Goal: Task Accomplishment & Management: Manage account settings

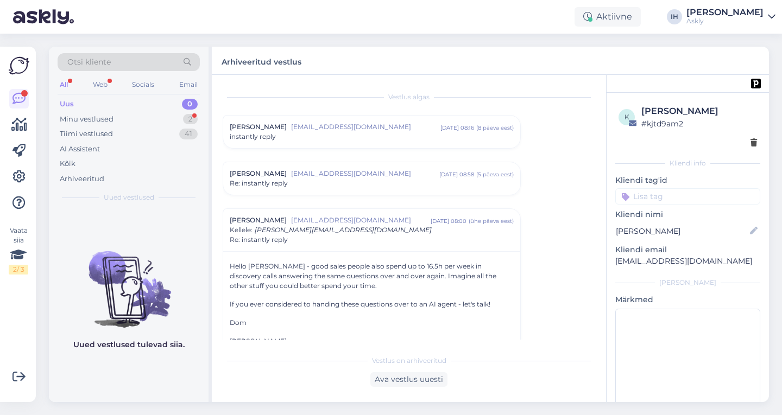
scroll to position [123, 0]
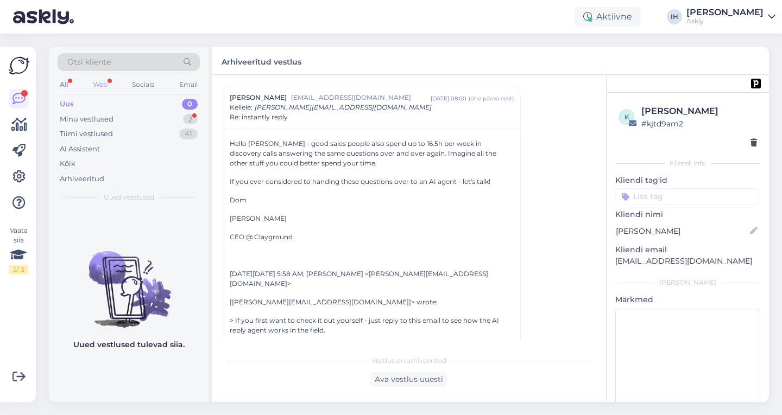
click at [106, 83] on div "Web" at bounding box center [100, 85] width 19 height 14
click at [65, 84] on div "All" at bounding box center [64, 85] width 12 height 14
click at [104, 65] on span "Otsi kliente" at bounding box center [88, 61] width 43 height 11
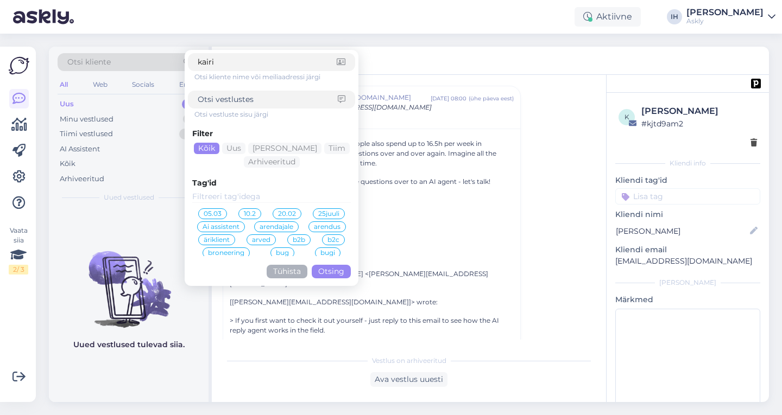
type input "kairi"
click at [329, 269] on button "Otsing" at bounding box center [331, 272] width 39 height 14
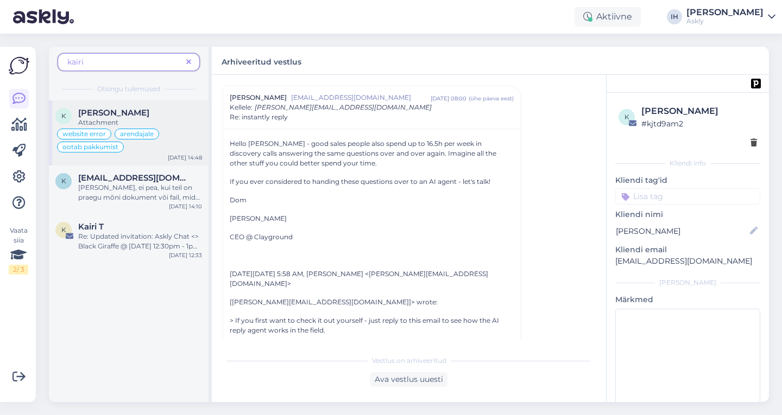
click at [153, 126] on div "Attachment" at bounding box center [140, 123] width 124 height 10
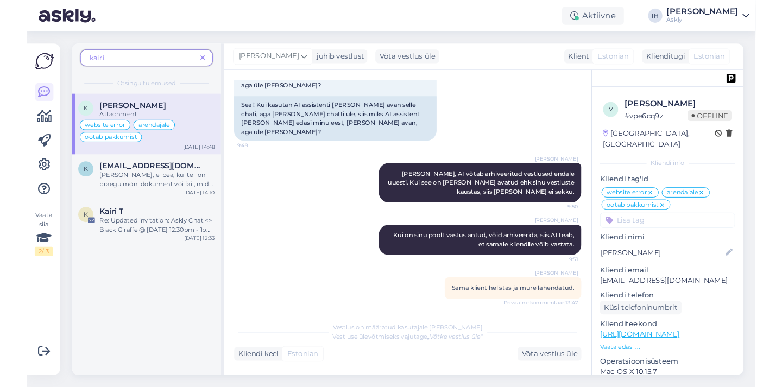
scroll to position [3811, 0]
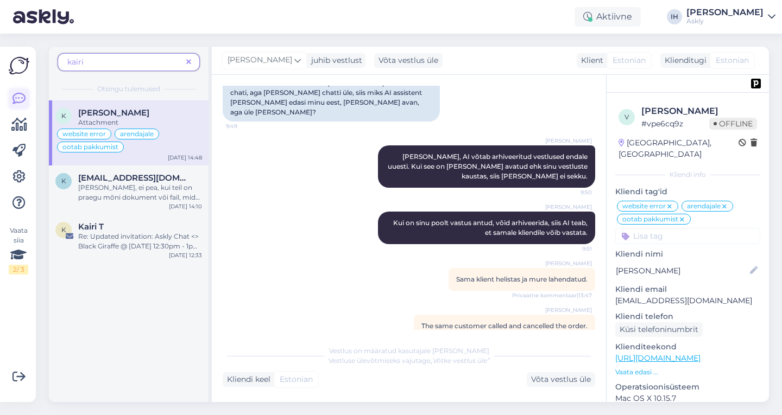
click at [20, 96] on icon at bounding box center [18, 98] width 13 height 13
click at [188, 60] on icon at bounding box center [188, 63] width 5 height 8
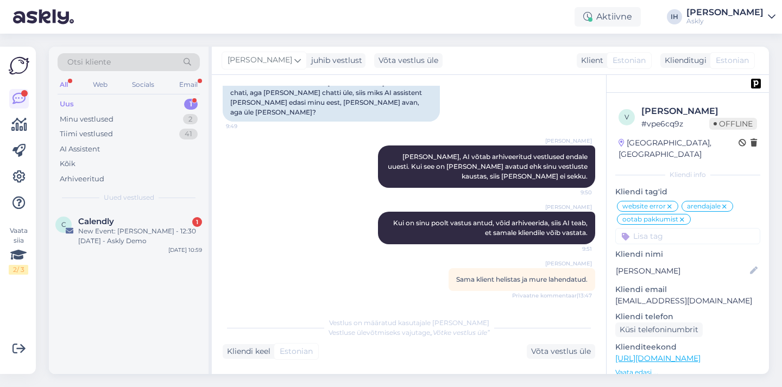
click at [104, 102] on div "Uus 1" at bounding box center [129, 104] width 142 height 15
click at [141, 104] on div "Uus 1" at bounding box center [129, 104] width 142 height 15
click at [126, 107] on div "Uus 1" at bounding box center [129, 104] width 142 height 15
click at [99, 82] on div "Web" at bounding box center [100, 85] width 19 height 14
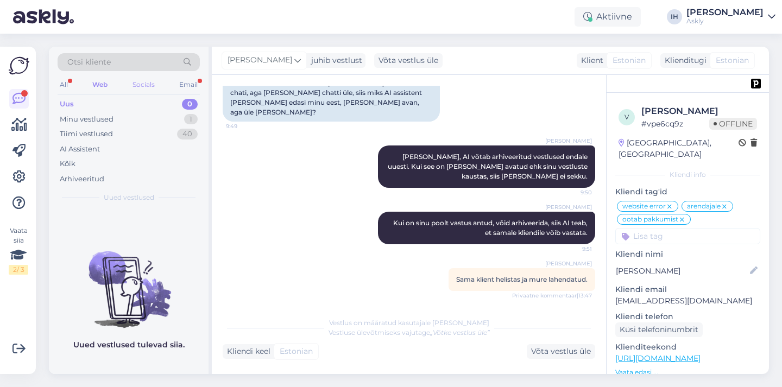
click at [149, 88] on div "Socials" at bounding box center [143, 85] width 27 height 14
click at [188, 83] on div "Email" at bounding box center [188, 85] width 23 height 14
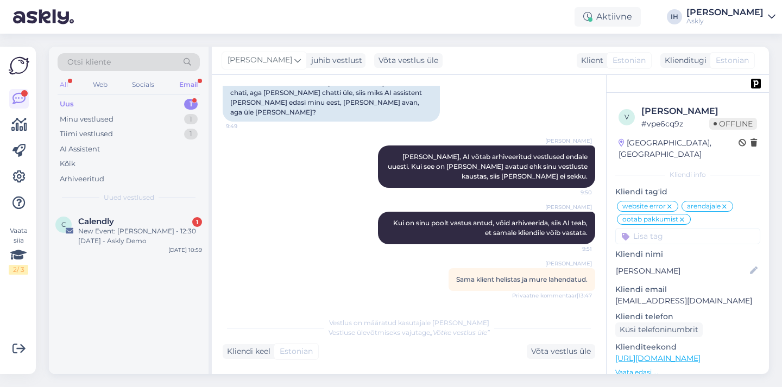
click at [68, 85] on div "All" at bounding box center [64, 85] width 12 height 14
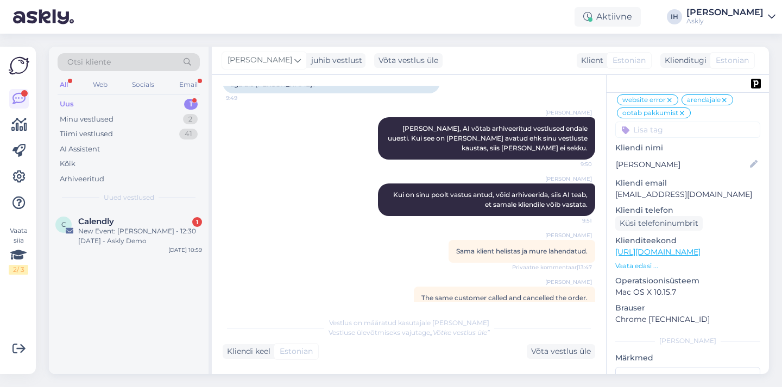
scroll to position [111, 0]
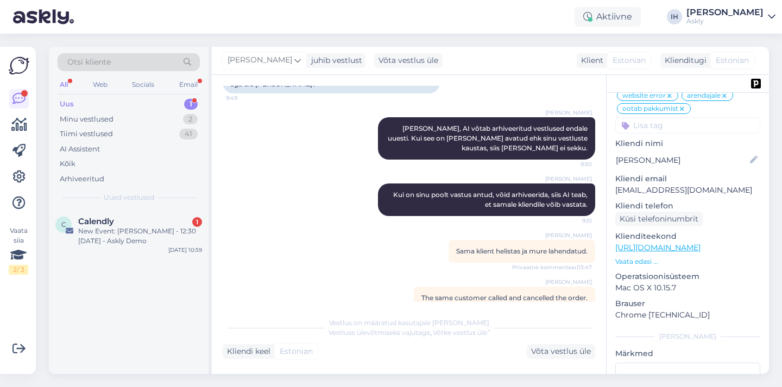
click at [661, 185] on p "[EMAIL_ADDRESS][DOMAIN_NAME]" at bounding box center [687, 190] width 145 height 11
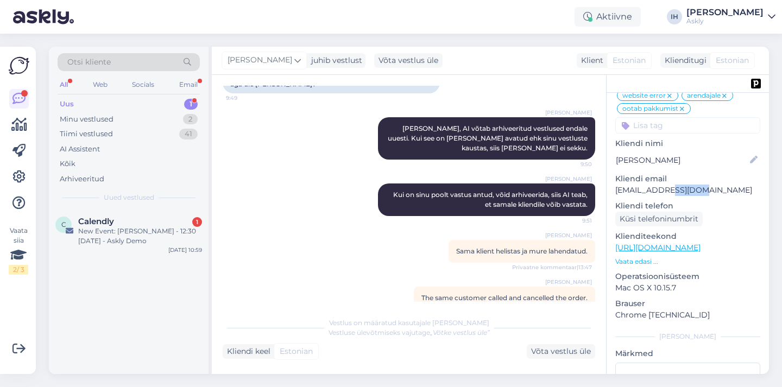
click at [661, 185] on p "[EMAIL_ADDRESS][DOMAIN_NAME]" at bounding box center [687, 190] width 145 height 11
click at [675, 185] on p "[EMAIL_ADDRESS][DOMAIN_NAME]" at bounding box center [687, 190] width 145 height 11
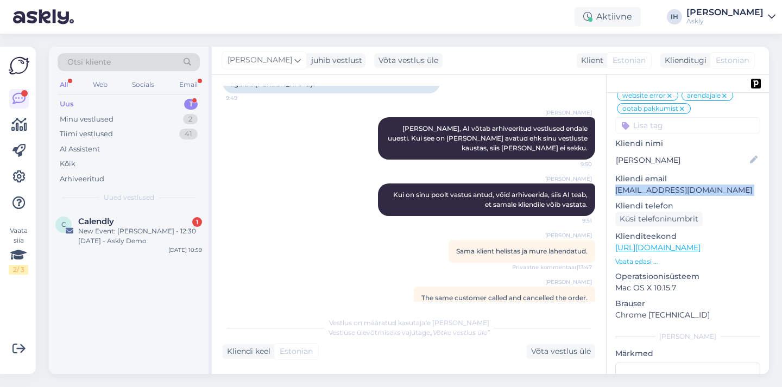
click at [675, 185] on p "[EMAIL_ADDRESS][DOMAIN_NAME]" at bounding box center [687, 190] width 145 height 11
click at [642, 257] on p "Vaata edasi ..." at bounding box center [687, 262] width 145 height 10
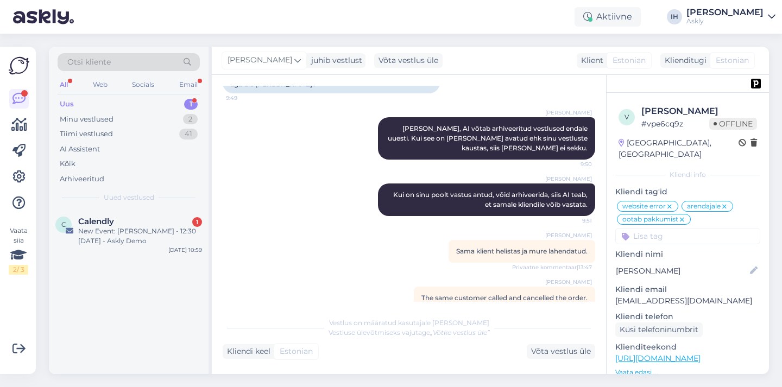
click at [143, 60] on div "Otsi kliente" at bounding box center [129, 62] width 142 height 18
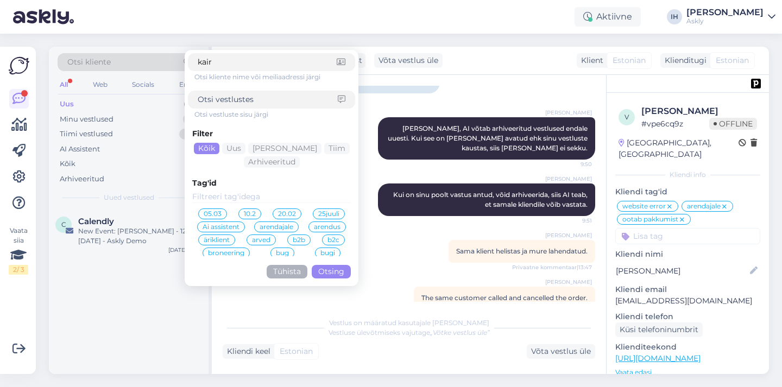
type input "kairi"
click button "Otsing" at bounding box center [331, 272] width 39 height 14
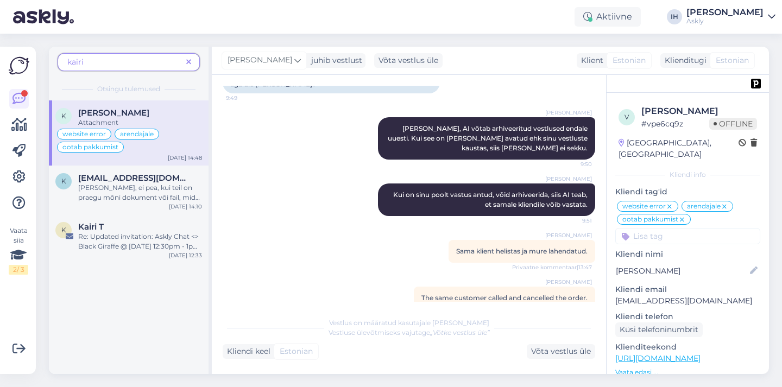
click at [157, 111] on div "[PERSON_NAME]" at bounding box center [140, 113] width 124 height 10
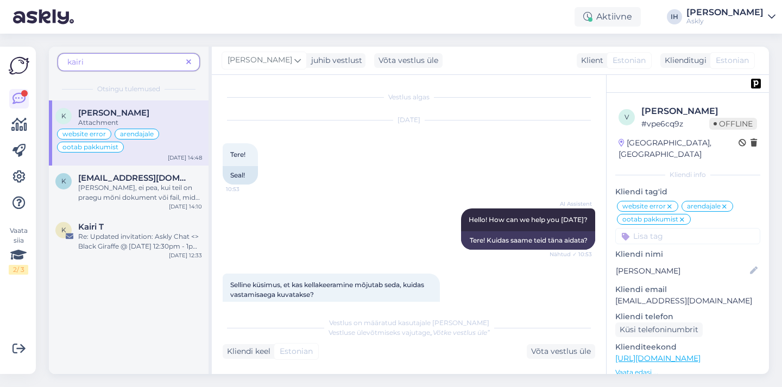
click at [646, 228] on input at bounding box center [687, 236] width 145 height 16
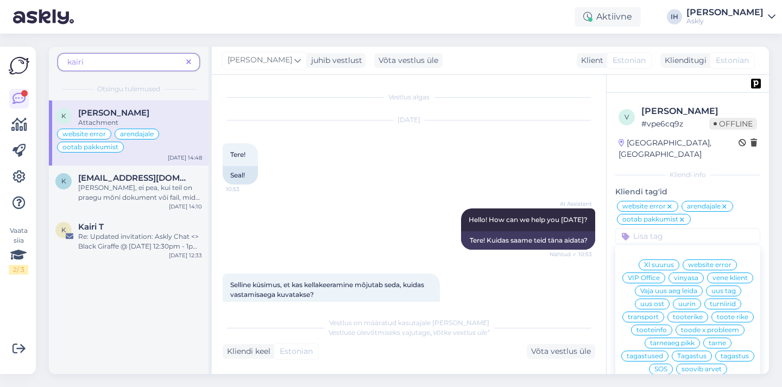
click at [476, 360] on div "Vestlus algas [DATE] Tere! 10:53 Seal! AI Assistent Hello! How can we help you …" at bounding box center [409, 224] width 394 height 299
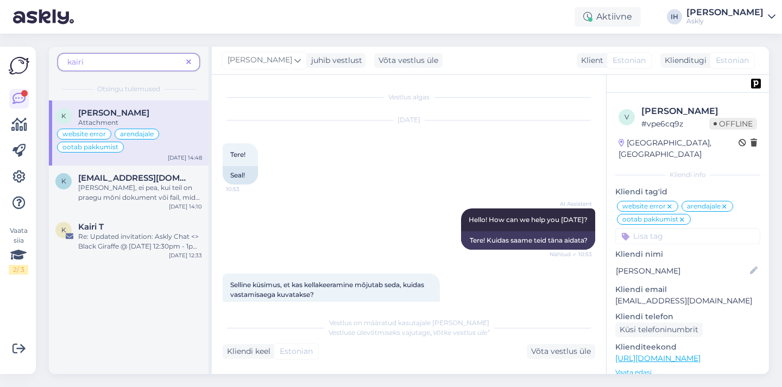
click at [186, 57] on span at bounding box center [189, 61] width 14 height 11
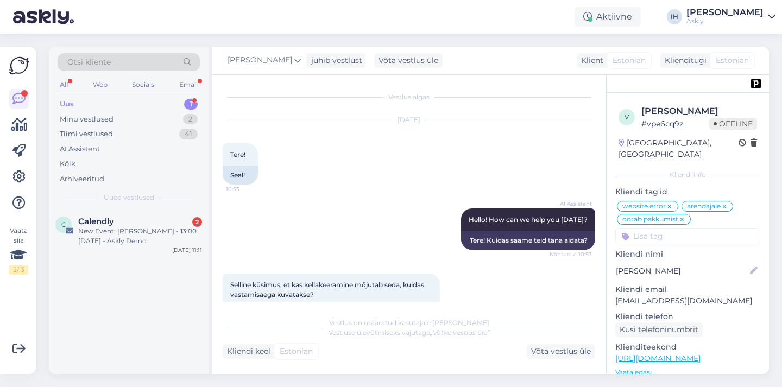
click at [147, 65] on div "Otsi kliente" at bounding box center [129, 62] width 142 height 18
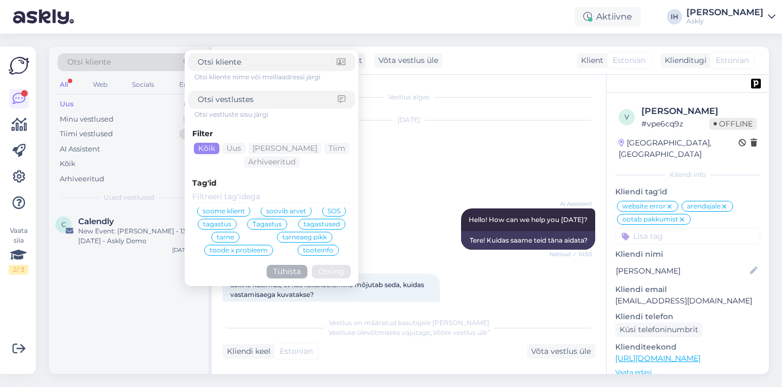
scroll to position [355, 0]
click at [132, 289] on div "C Calendly 2 New Event: [PERSON_NAME] - 13:00 [DATE] - Askly Demo [DATE] 11:11" at bounding box center [129, 291] width 160 height 165
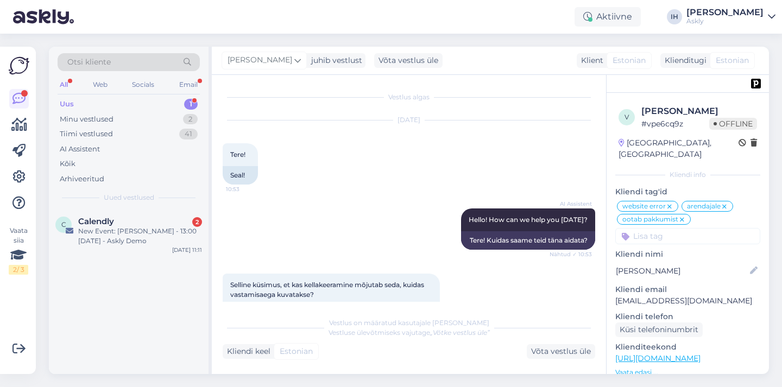
click at [138, 107] on div "Uus 1" at bounding box center [129, 104] width 142 height 15
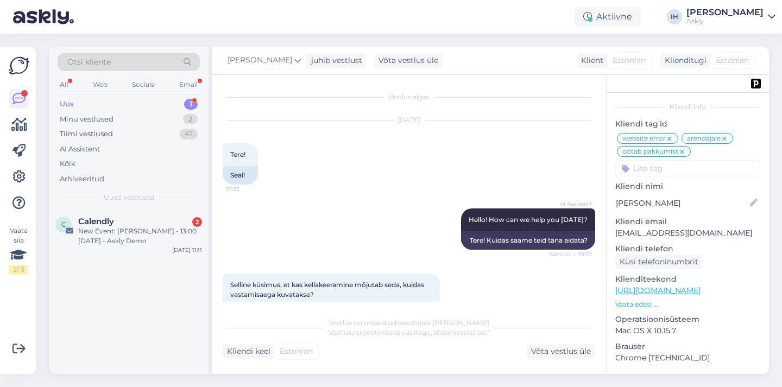
scroll to position [67, 0]
click at [114, 149] on div "AI Assistent" at bounding box center [129, 149] width 142 height 15
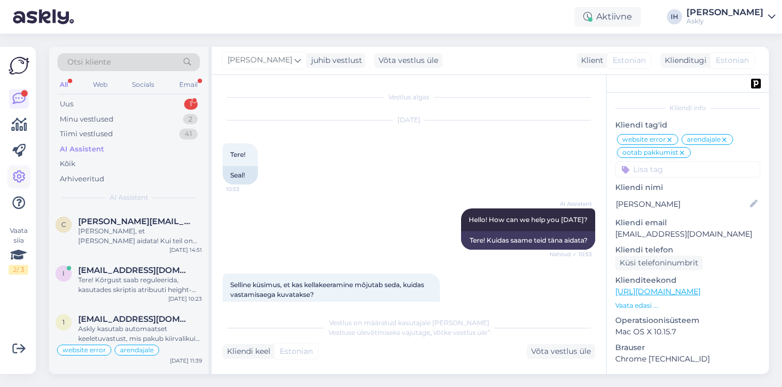
click at [17, 173] on icon at bounding box center [18, 176] width 13 height 13
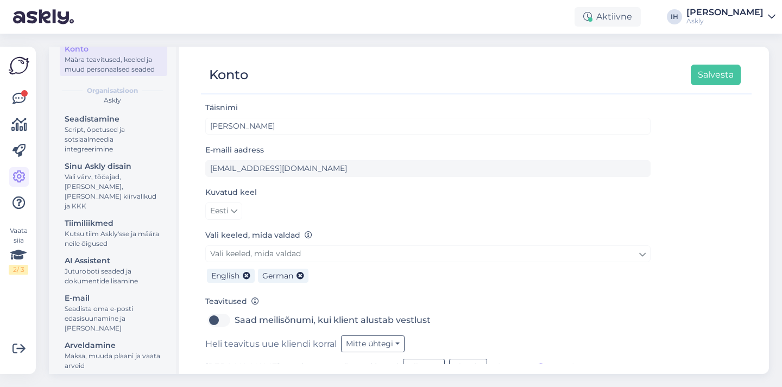
scroll to position [79, 0]
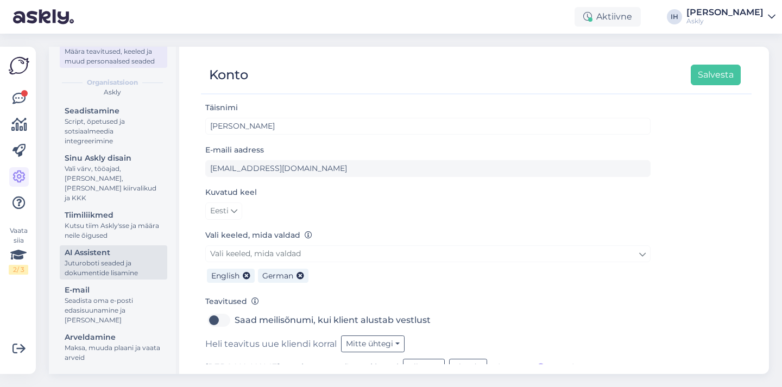
click at [117, 268] on div "Juturoboti seaded ja dokumentide lisamine" at bounding box center [114, 268] width 98 height 20
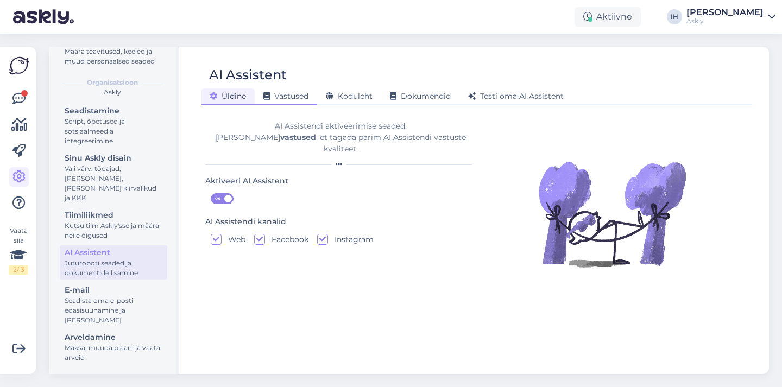
click at [295, 94] on span "Vastused" at bounding box center [285, 96] width 45 height 10
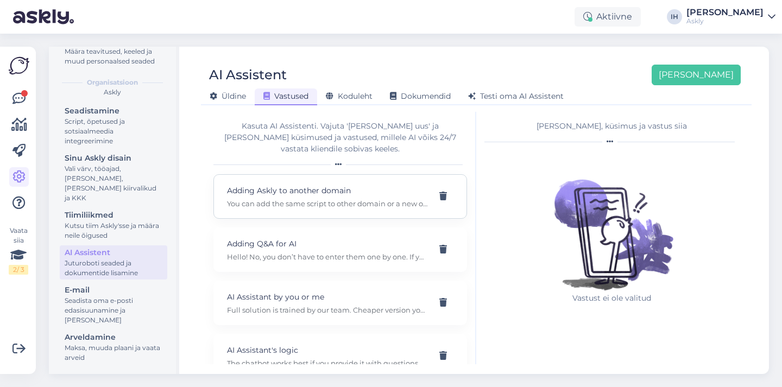
click at [364, 199] on p "You can add the same script to other domain or a new one (need to purchase an a…" at bounding box center [327, 204] width 200 height 10
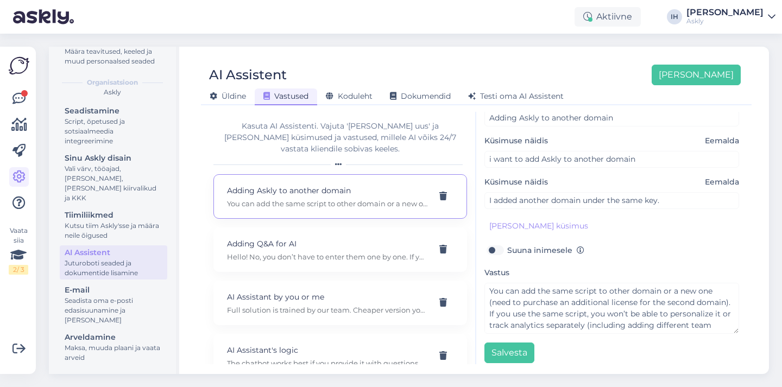
scroll to position [66, 0]
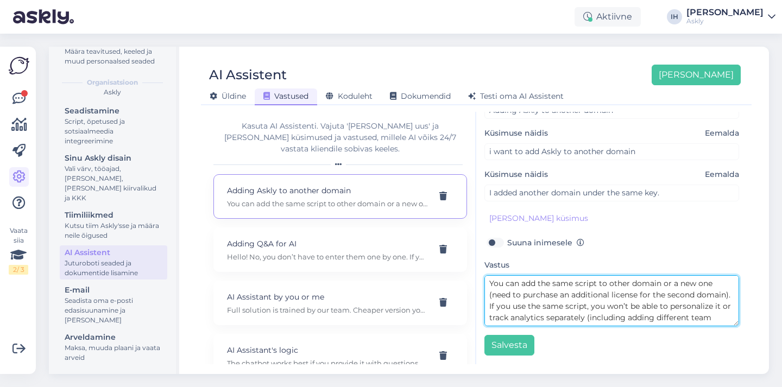
drag, startPoint x: 715, startPoint y: 315, endPoint x: 485, endPoint y: 279, distance: 232.5
click at [485, 279] on textarea "You can add the same script to other domain or a new one (need to purchase an a…" at bounding box center [611, 300] width 255 height 51
click at [515, 287] on textarea "You can add the same script to other domain or a new one (need to purchase an a…" at bounding box center [611, 300] width 255 height 51
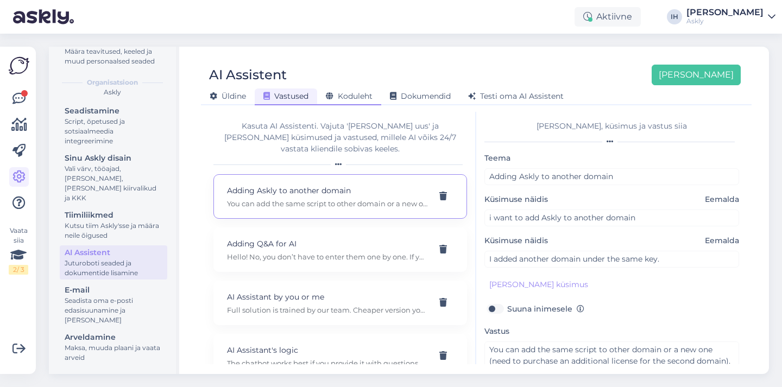
click at [349, 95] on span "Koduleht" at bounding box center [349, 96] width 47 height 10
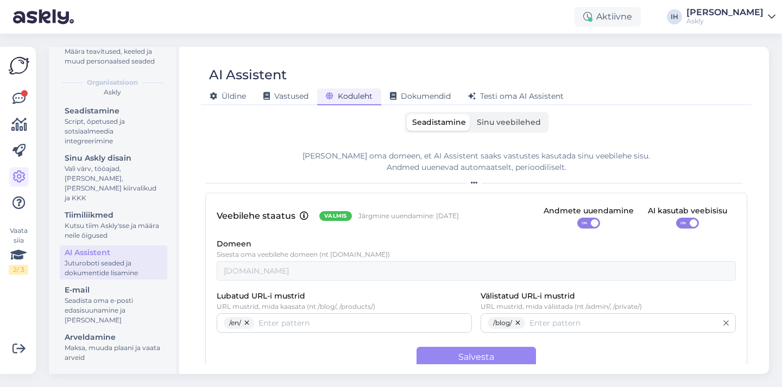
click at [521, 121] on span "Sinu veebilehed" at bounding box center [509, 122] width 64 height 10
click at [471, 114] on input "Sinu veebilehed" at bounding box center [471, 114] width 0 height 0
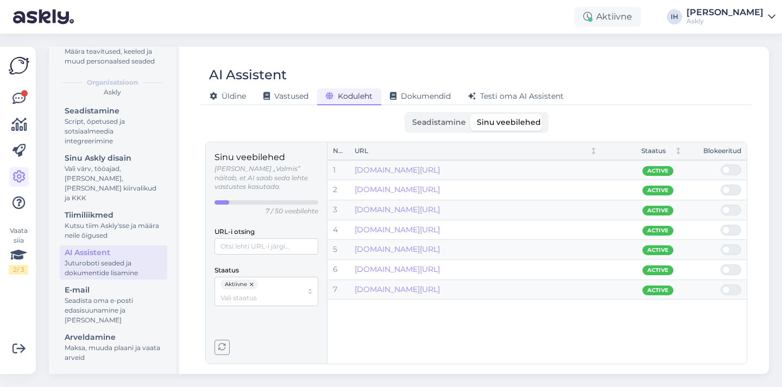
click at [279, 207] on p "7 / 50 veebilehte" at bounding box center [291, 211] width 53 height 9
click at [294, 207] on p "7 / 50 veebilehte" at bounding box center [291, 211] width 53 height 9
click at [279, 207] on p "7 / 50 veebilehte" at bounding box center [291, 211] width 53 height 9
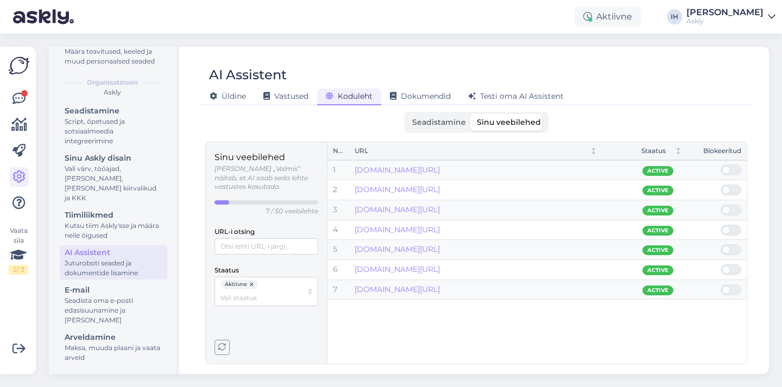
click at [291, 207] on p "7 / 50 veebilehte" at bounding box center [291, 211] width 53 height 9
click at [278, 207] on p "7 / 50 veebilehte" at bounding box center [291, 211] width 53 height 9
click at [296, 207] on p "7 / 50 veebilehte" at bounding box center [291, 211] width 53 height 9
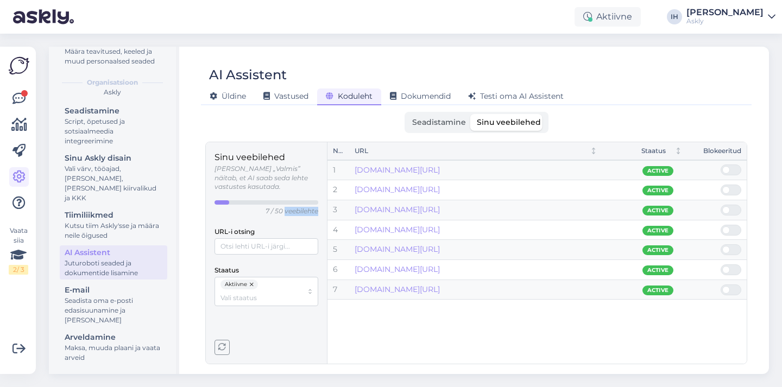
click at [296, 207] on p "7 / 50 veebilehte" at bounding box center [291, 211] width 53 height 9
click at [436, 94] on span "Dokumendid" at bounding box center [420, 96] width 61 height 10
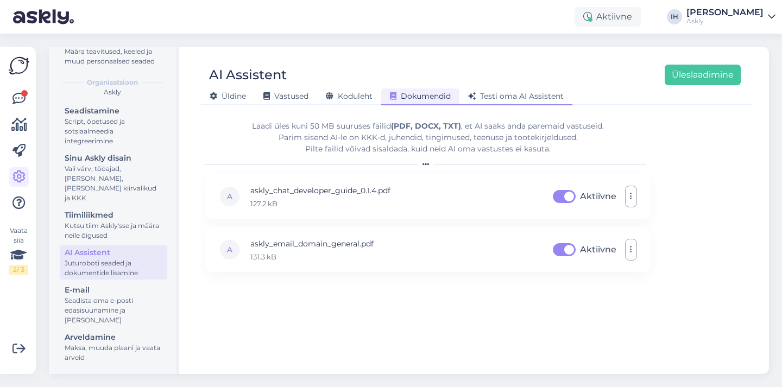
click at [504, 95] on span "Testi oma AI Assistent" at bounding box center [516, 96] width 96 height 10
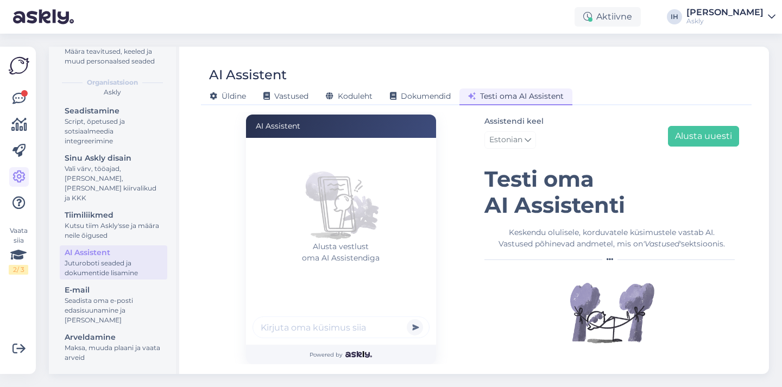
scroll to position [2, 0]
click at [339, 325] on input "text" at bounding box center [340, 327] width 177 height 22
type input "m"
type input "Mis asi on Askly"
click at [407, 319] on button "submit" at bounding box center [415, 327] width 16 height 16
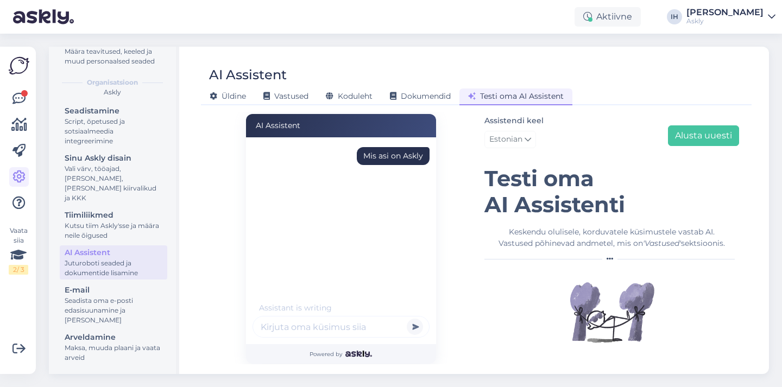
scroll to position [33, 0]
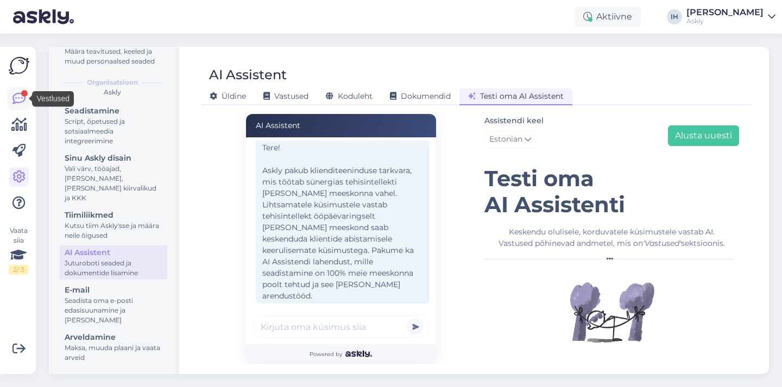
click at [22, 91] on div at bounding box center [24, 93] width 7 height 7
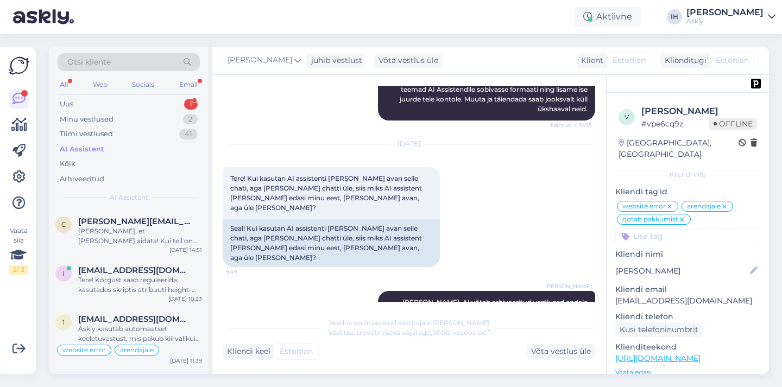
scroll to position [3839, 0]
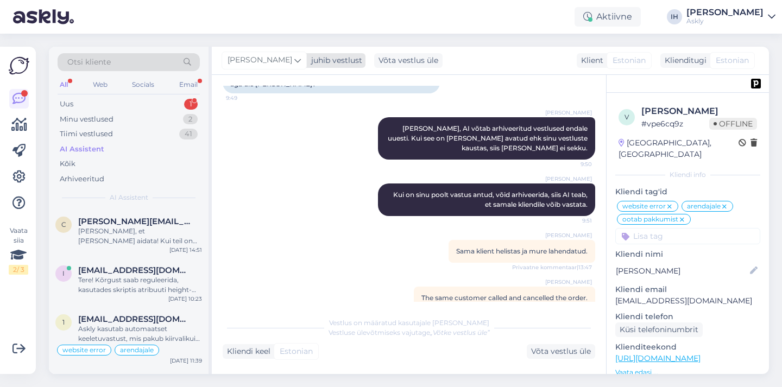
click at [294, 59] on icon at bounding box center [297, 60] width 7 height 12
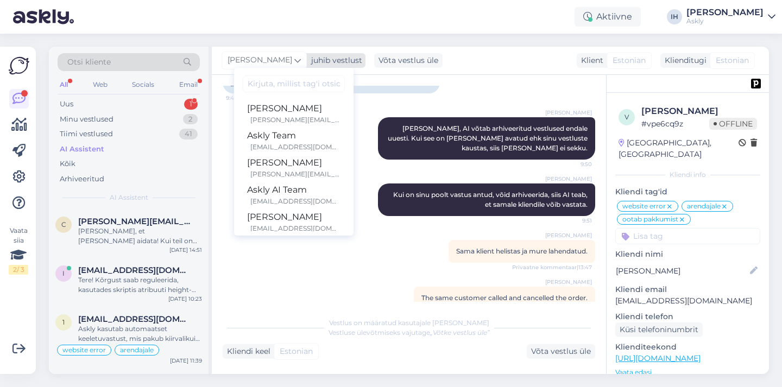
click at [294, 59] on icon at bounding box center [297, 60] width 7 height 12
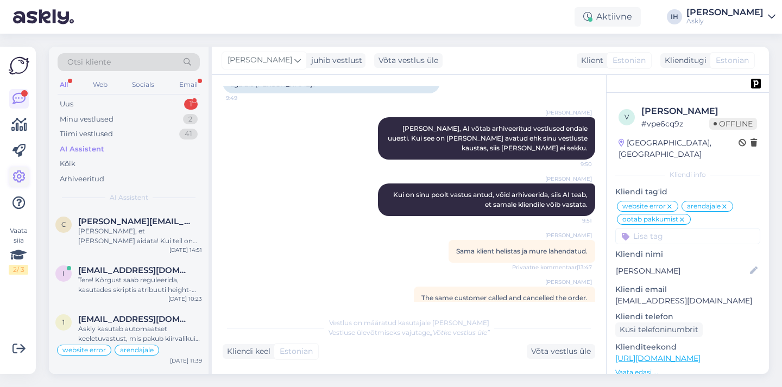
click at [20, 174] on icon at bounding box center [18, 176] width 13 height 13
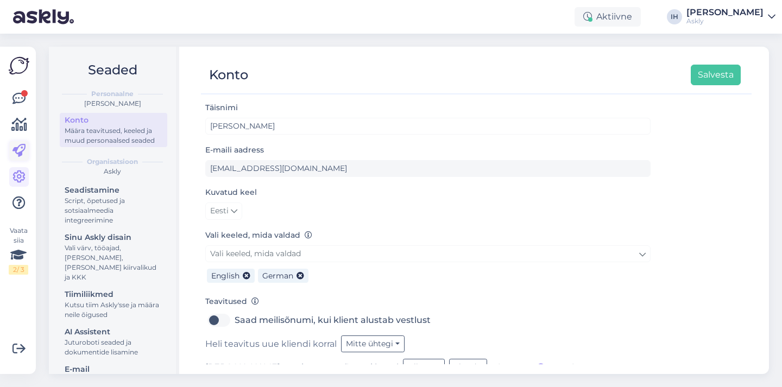
click at [19, 142] on link at bounding box center [19, 151] width 20 height 20
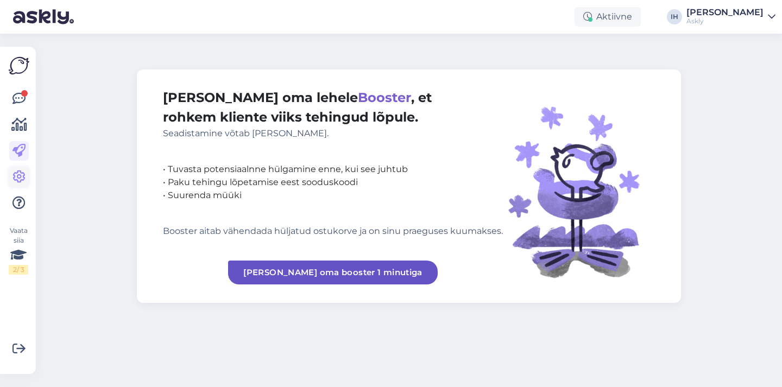
click at [19, 170] on icon at bounding box center [18, 176] width 13 height 13
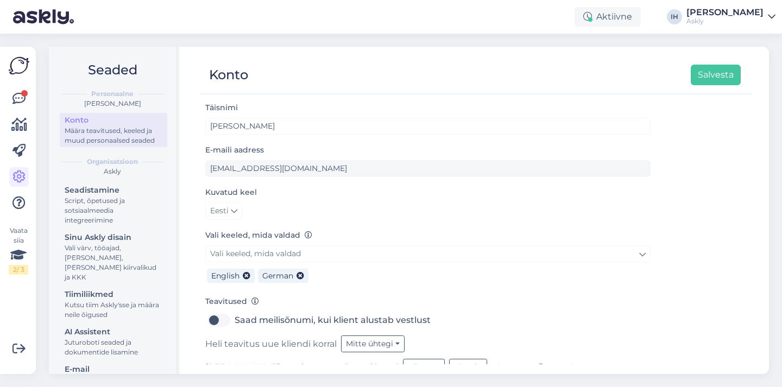
scroll to position [79, 0]
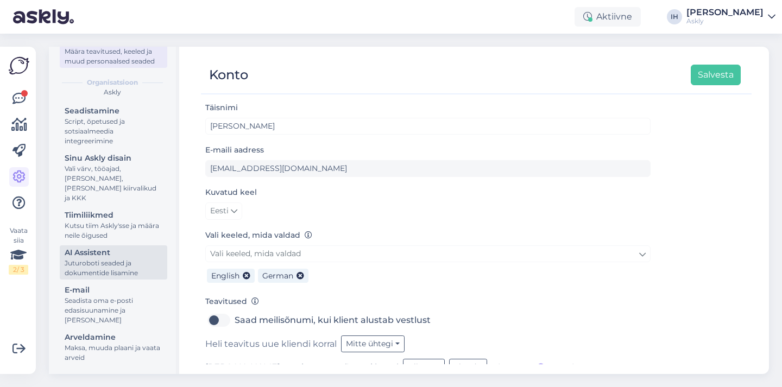
click at [129, 255] on div "AI Assistent" at bounding box center [114, 252] width 98 height 11
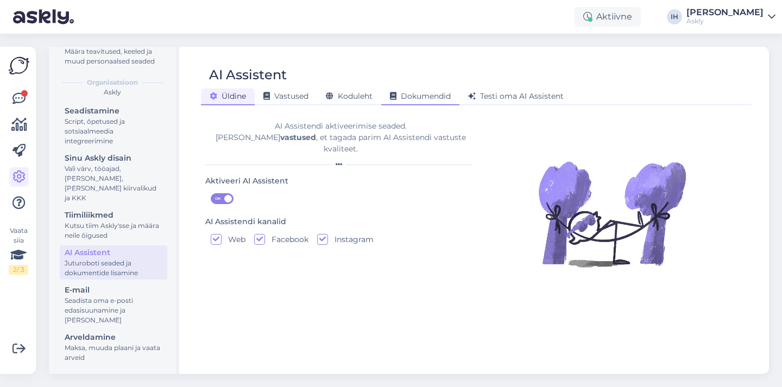
click at [437, 91] on div "Dokumendid" at bounding box center [420, 96] width 78 height 17
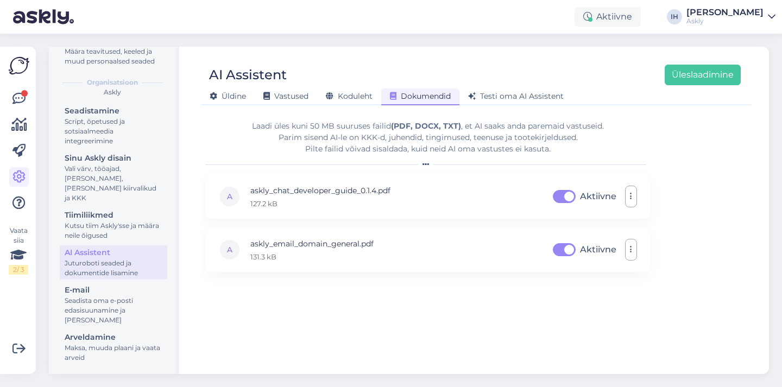
click at [590, 353] on form "Laadi [PERSON_NAME] 50 MB suuruses failid (PDF, DOCX, TXT) , et AI saaks anda p…" at bounding box center [427, 238] width 445 height 252
click at [357, 87] on div "[PERSON_NAME] Vastused Koduleht Dokumendid [PERSON_NAME] oma AI Assistent" at bounding box center [471, 94] width 540 height 19
click at [356, 88] on div "Koduleht" at bounding box center [349, 96] width 64 height 17
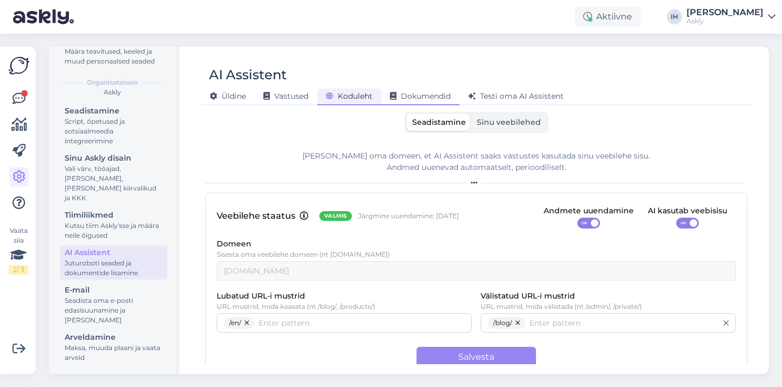
click at [437, 92] on span "Dokumendid" at bounding box center [420, 96] width 61 height 10
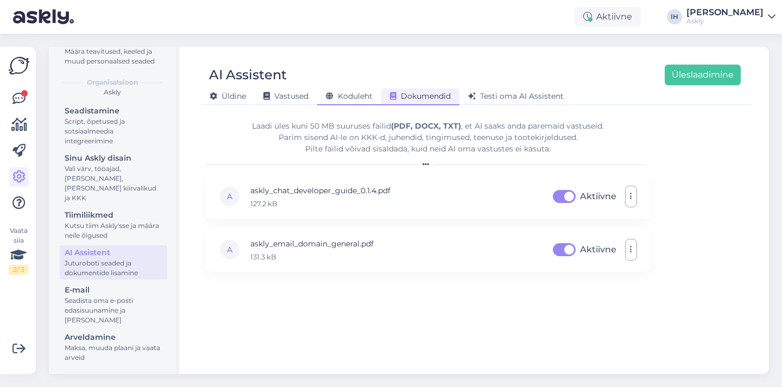
click at [363, 96] on span "Koduleht" at bounding box center [349, 96] width 47 height 10
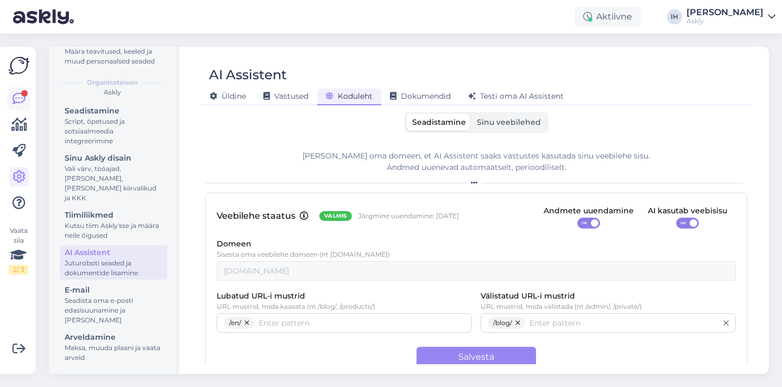
click at [16, 97] on icon at bounding box center [18, 98] width 13 height 13
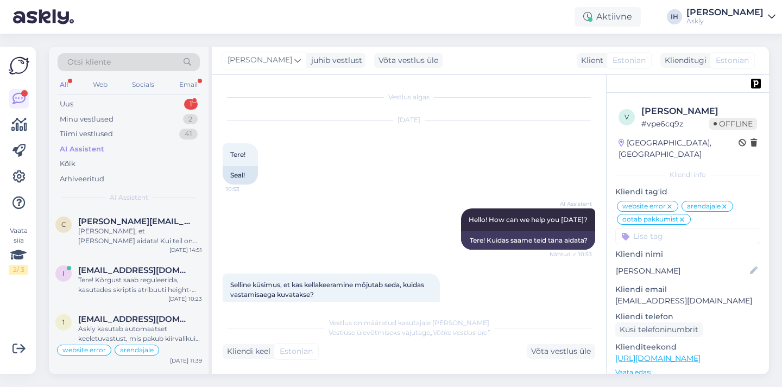
scroll to position [3839, 0]
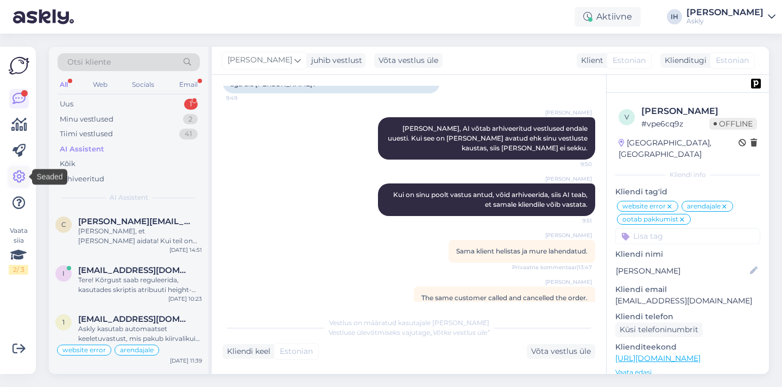
click at [16, 176] on icon at bounding box center [18, 176] width 13 height 13
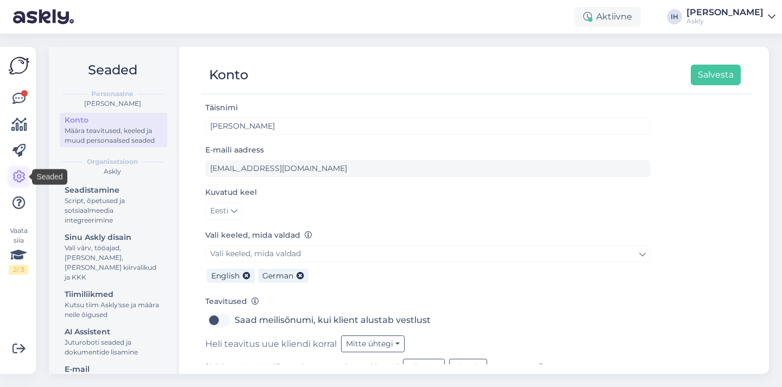
click at [17, 173] on icon at bounding box center [18, 176] width 13 height 13
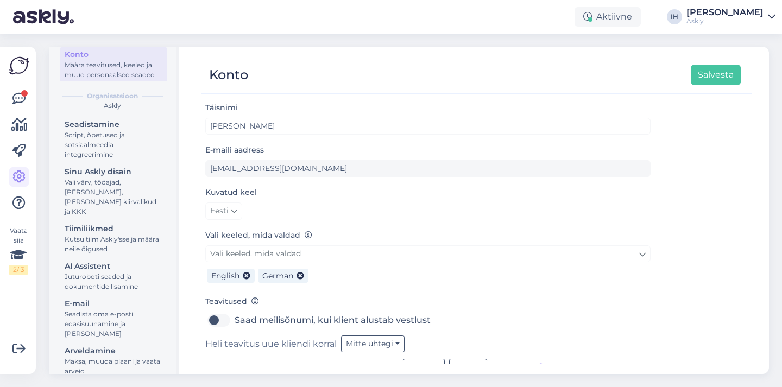
scroll to position [79, 0]
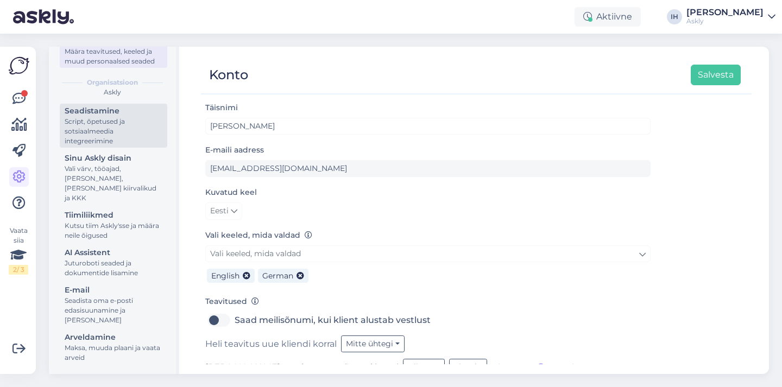
click at [126, 138] on div "Script, õpetused ja sotsiaalmeedia integreerimine" at bounding box center [114, 131] width 98 height 29
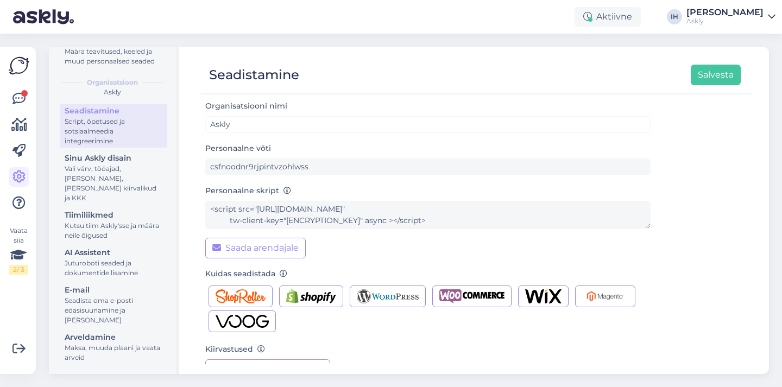
scroll to position [1, 0]
click at [535, 180] on form "Organisatsiooni nimi Askly Personaalne võti csfnoodnr9rjpintvzohlwss Personaaln…" at bounding box center [427, 291] width 445 height 382
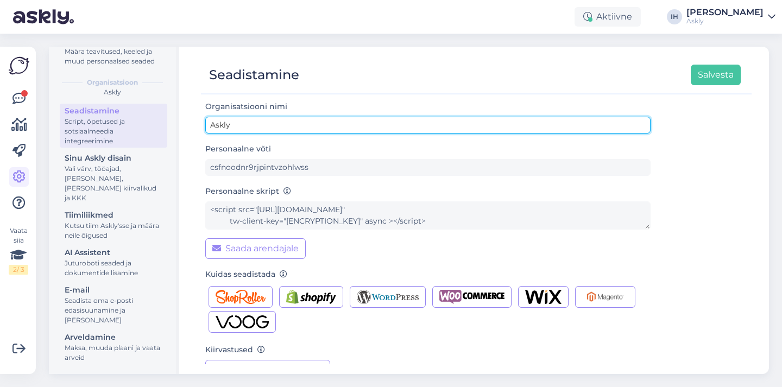
click at [450, 120] on input "Askly" at bounding box center [427, 125] width 445 height 17
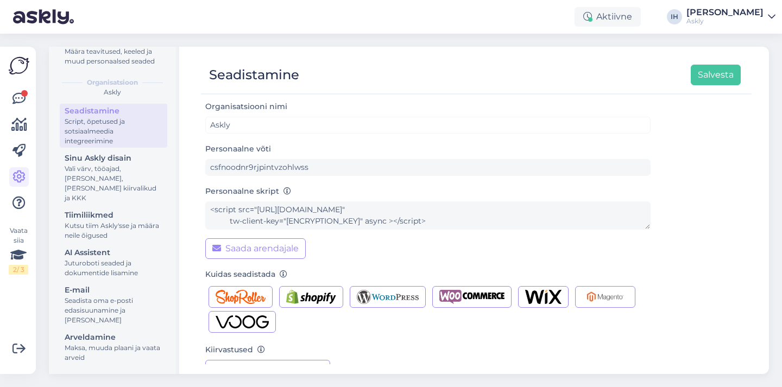
click at [428, 145] on div "Personaalne võti csfnoodnr9rjpintvzohlwss" at bounding box center [427, 159] width 445 height 34
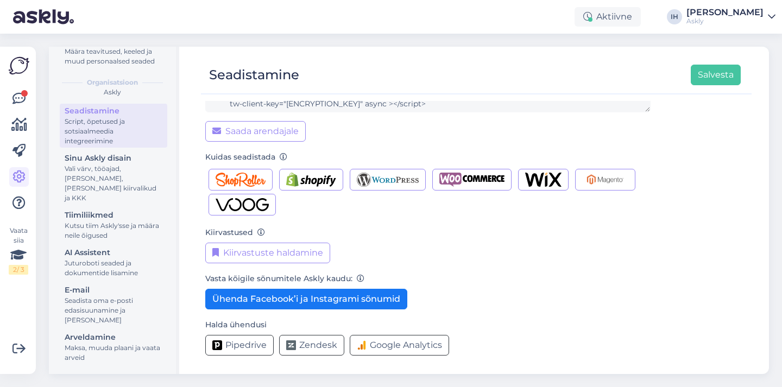
scroll to position [0, 0]
